Goal: Check status: Check status

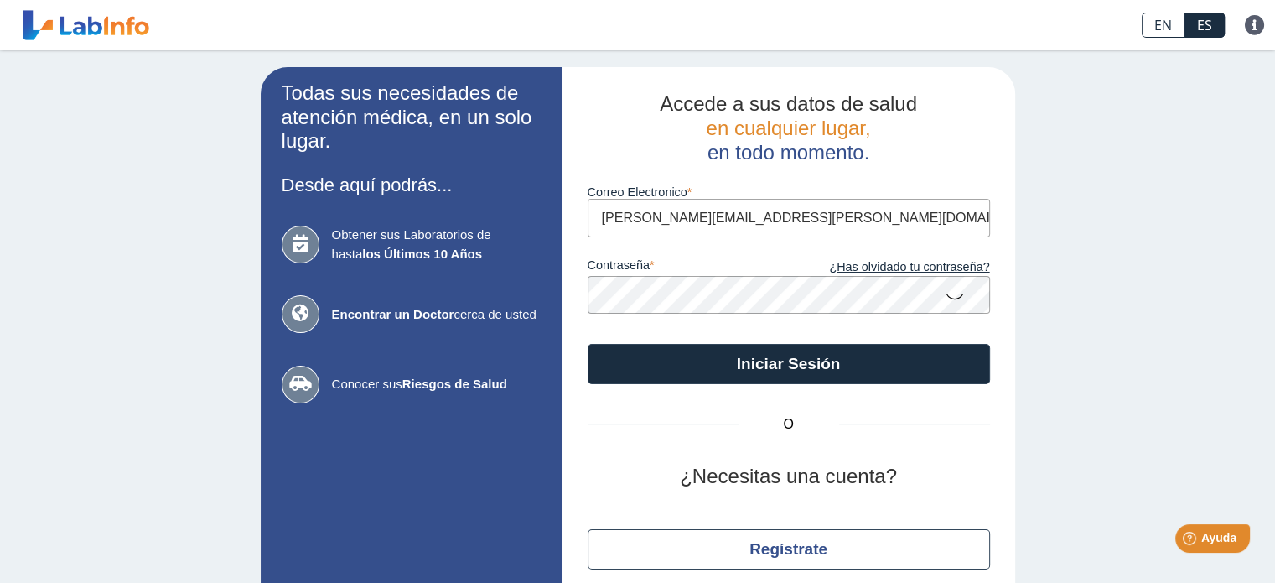
type input "[PERSON_NAME][EMAIL_ADDRESS][PERSON_NAME][DOMAIN_NAME]"
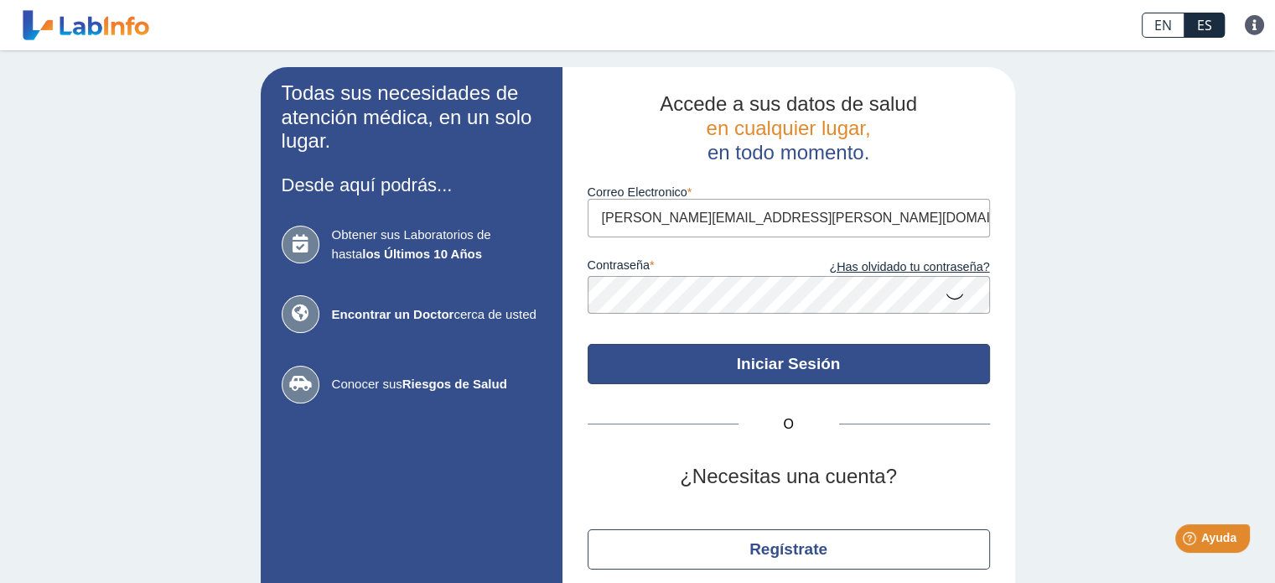
click at [765, 361] on button "Iniciar Sesión" at bounding box center [789, 364] width 402 height 40
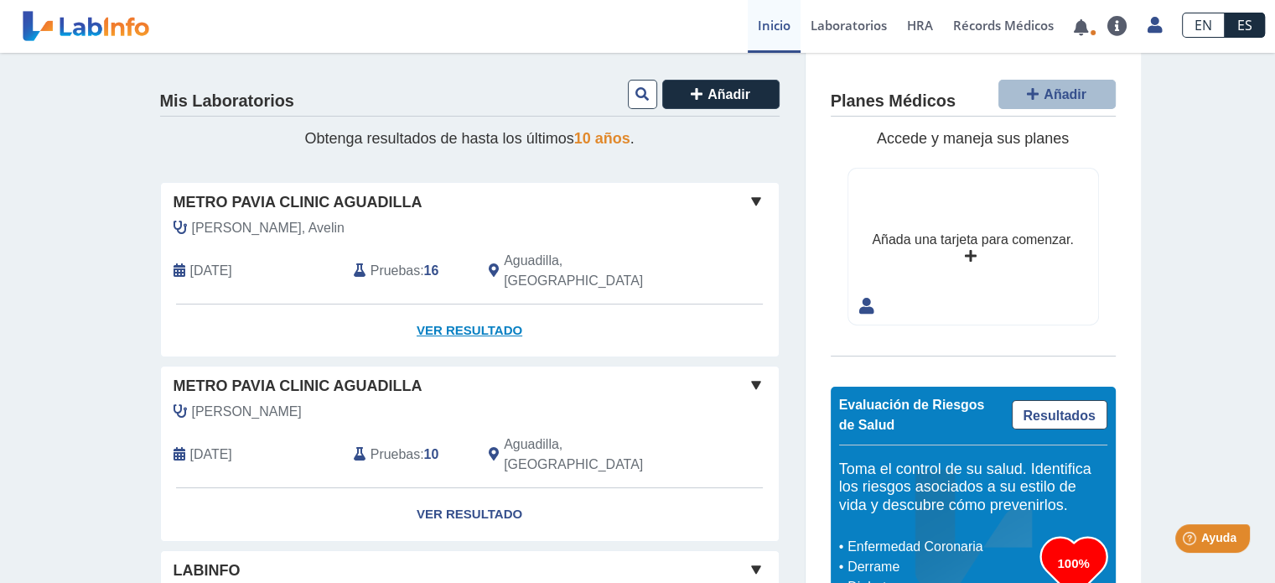
click at [478, 306] on link "Ver Resultado" at bounding box center [470, 330] width 618 height 53
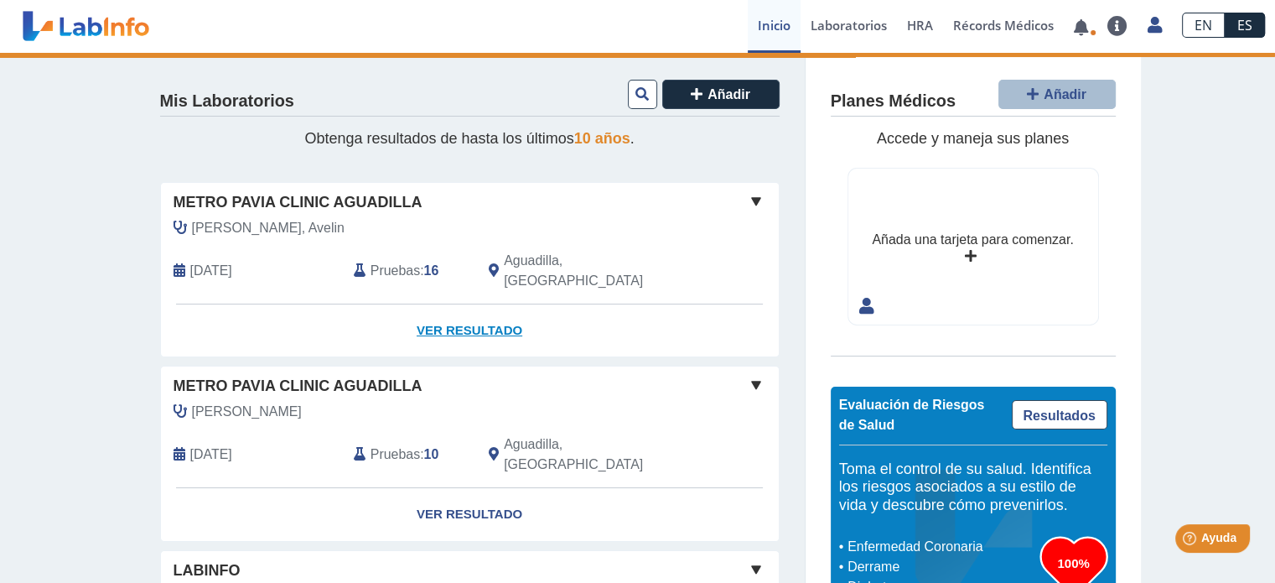
click at [471, 309] on link "Ver Resultado" at bounding box center [470, 330] width 618 height 53
click at [473, 314] on link "Ver Resultado" at bounding box center [470, 330] width 618 height 53
click at [424, 263] on b "16" at bounding box center [431, 270] width 15 height 14
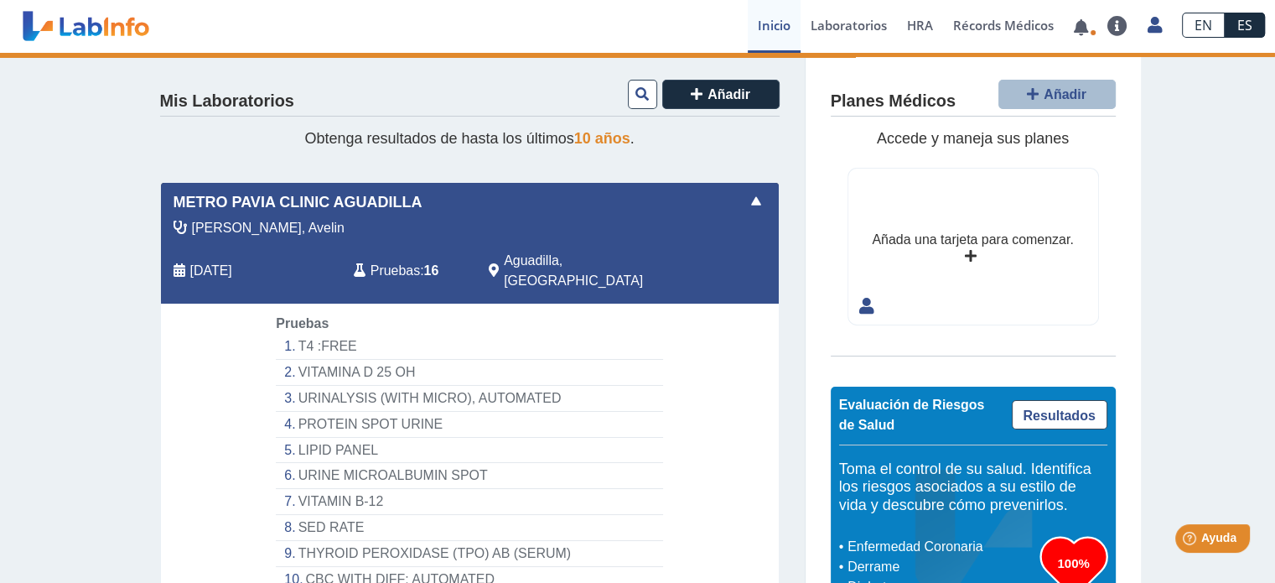
click at [357, 334] on li "T4 :FREE" at bounding box center [469, 347] width 387 height 26
click at [310, 334] on li "T4 :FREE" at bounding box center [469, 347] width 387 height 26
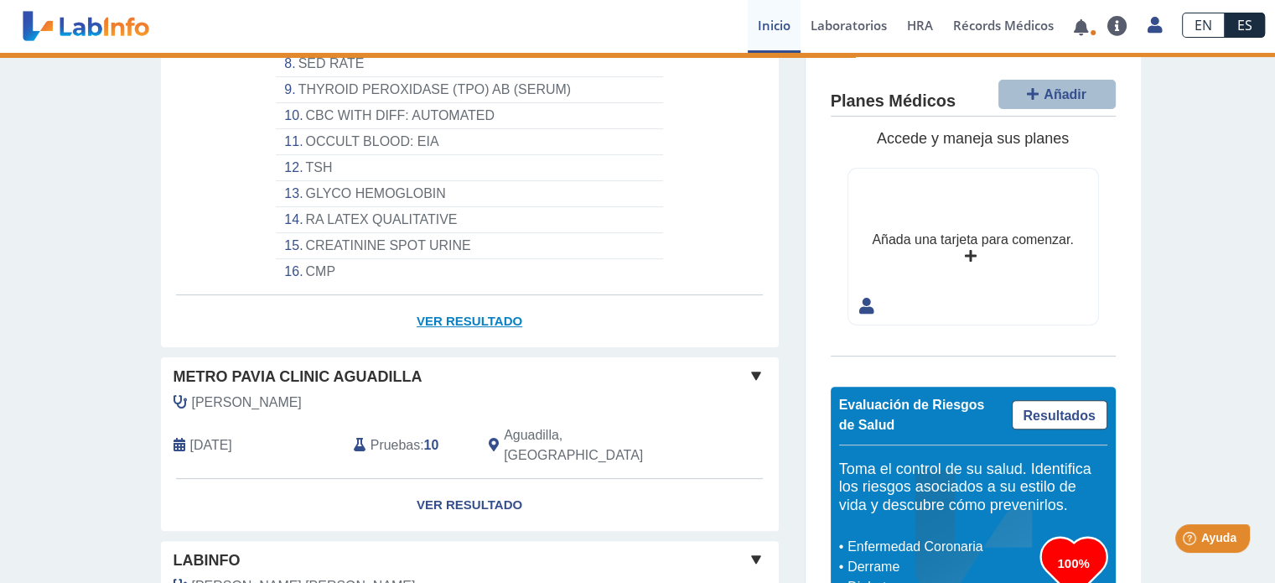
click at [454, 295] on link "Ver Resultado" at bounding box center [470, 321] width 618 height 53
click at [455, 295] on link "Ver Resultado" at bounding box center [470, 321] width 618 height 53
click at [458, 298] on link "Ver Resultado" at bounding box center [470, 321] width 618 height 53
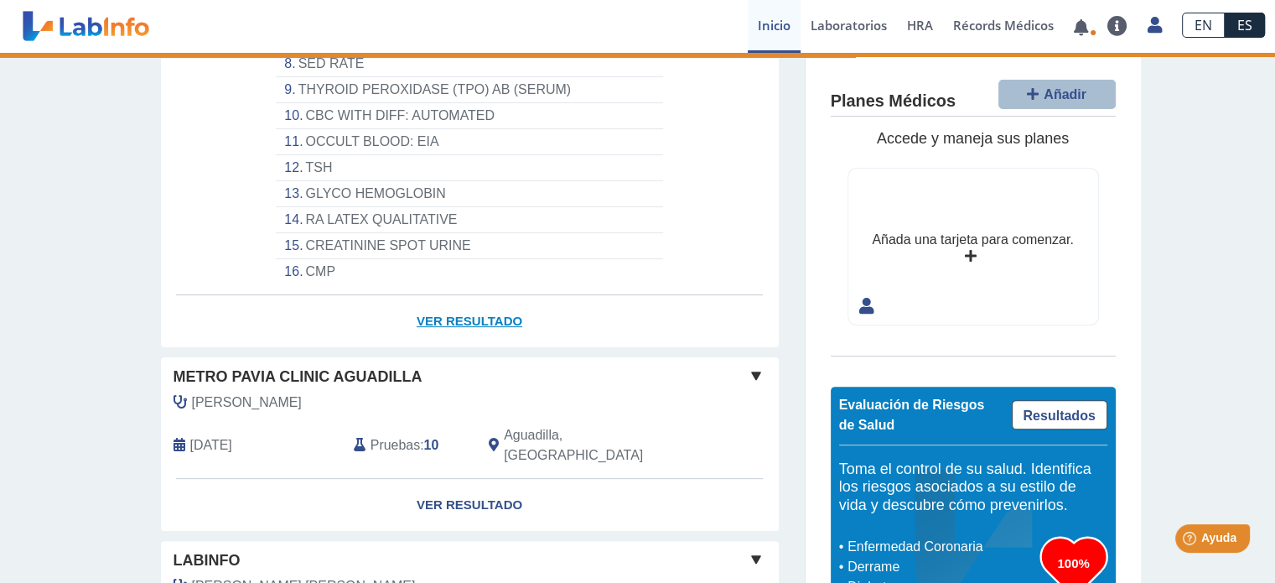
click at [458, 298] on link "Ver Resultado" at bounding box center [470, 321] width 618 height 53
click at [309, 259] on li "CMP" at bounding box center [469, 271] width 387 height 25
click at [310, 259] on li "CMP" at bounding box center [469, 271] width 387 height 25
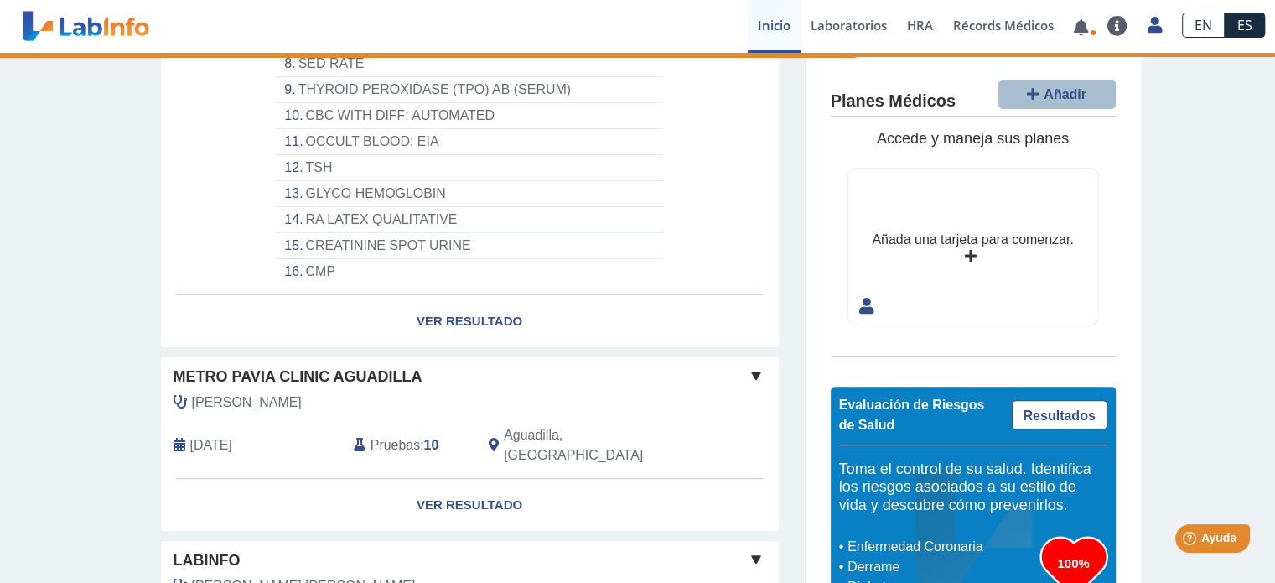
click at [310, 259] on li "CMP" at bounding box center [469, 271] width 387 height 25
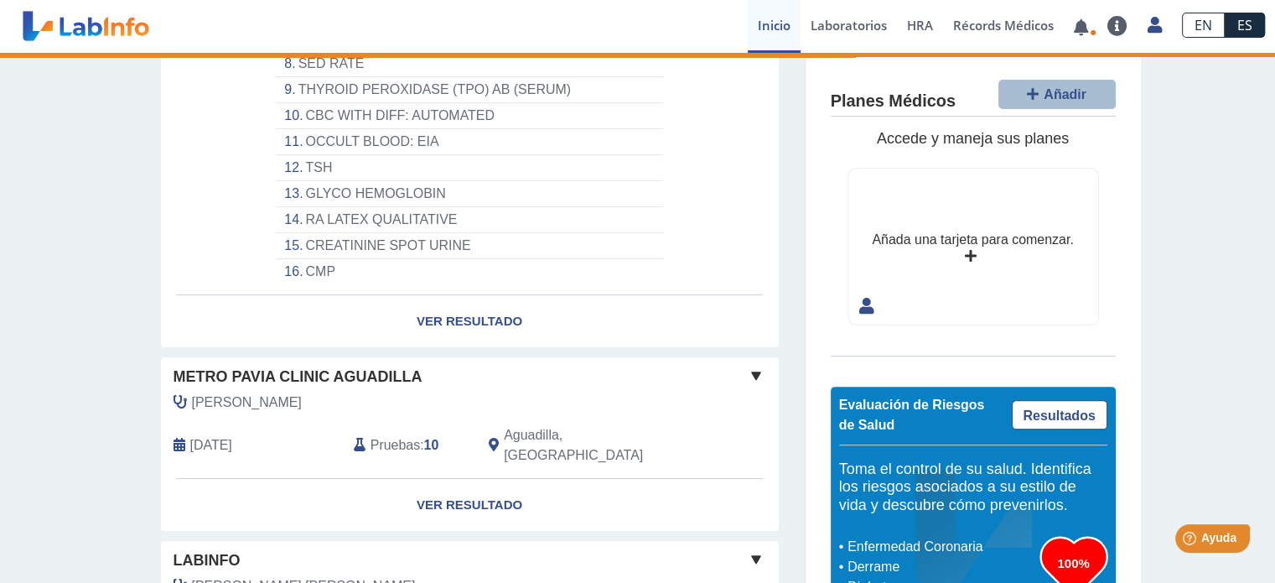
click at [310, 259] on li "CMP" at bounding box center [469, 271] width 387 height 25
click at [827, 20] on link "Laboratorios" at bounding box center [849, 26] width 96 height 53
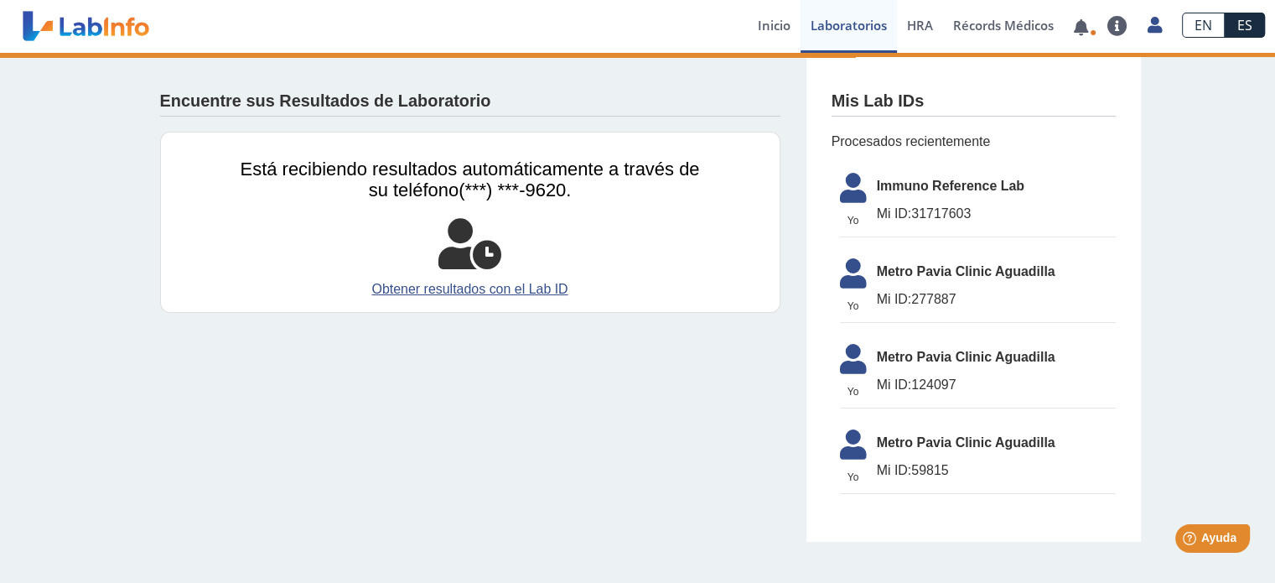
click at [896, 210] on span "Mi ID:" at bounding box center [894, 213] width 35 height 14
